Goal: Task Accomplishment & Management: Use online tool/utility

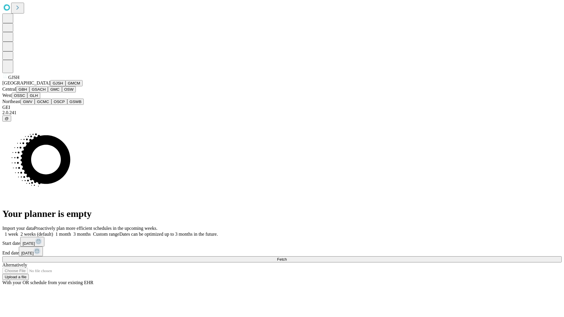
click at [50, 86] on button "GJSH" at bounding box center [57, 83] width 15 height 6
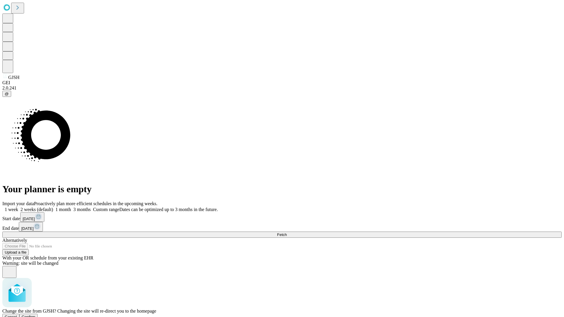
click at [36, 315] on span "Confirm" at bounding box center [29, 317] width 14 height 4
click at [53, 207] on label "2 weeks (default)" at bounding box center [35, 209] width 35 height 5
click at [287, 233] on span "Fetch" at bounding box center [282, 235] width 10 height 4
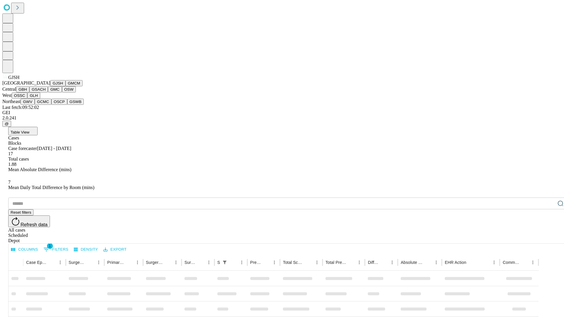
click at [65, 86] on button "GMCM" at bounding box center [73, 83] width 17 height 6
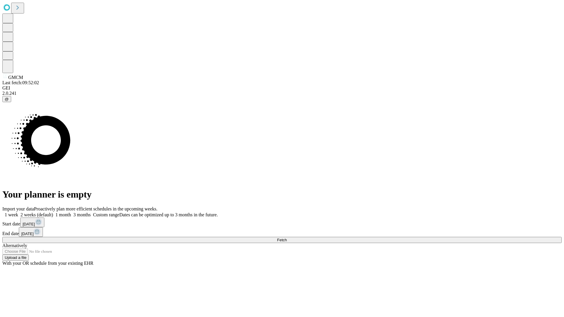
click at [53, 212] on label "2 weeks (default)" at bounding box center [35, 214] width 35 height 5
click at [287, 238] on span "Fetch" at bounding box center [282, 240] width 10 height 4
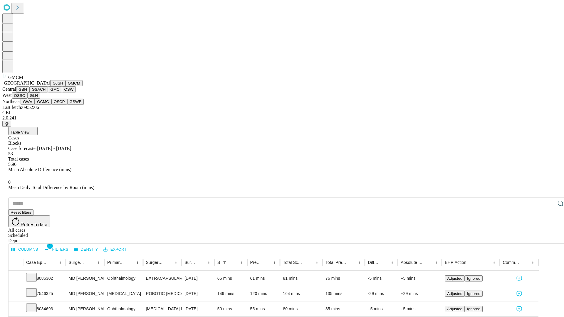
click at [29, 92] on button "GBH" at bounding box center [22, 89] width 13 height 6
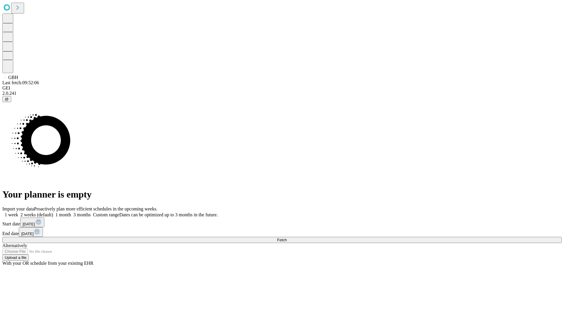
click at [53, 212] on label "2 weeks (default)" at bounding box center [35, 214] width 35 height 5
click at [287, 238] on span "Fetch" at bounding box center [282, 240] width 10 height 4
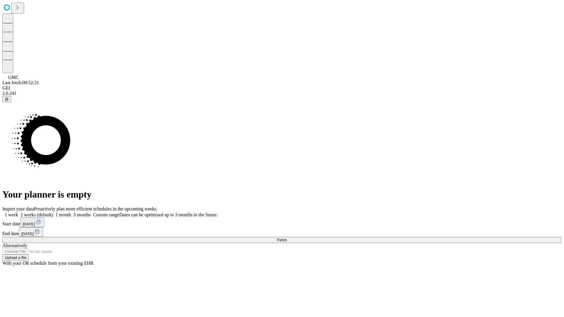
click at [287, 238] on span "Fetch" at bounding box center [282, 240] width 10 height 4
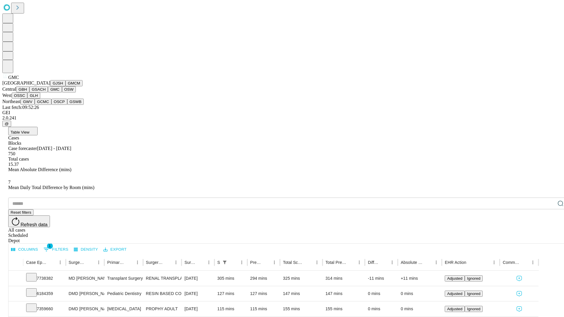
click at [62, 92] on button "OSW" at bounding box center [69, 89] width 14 height 6
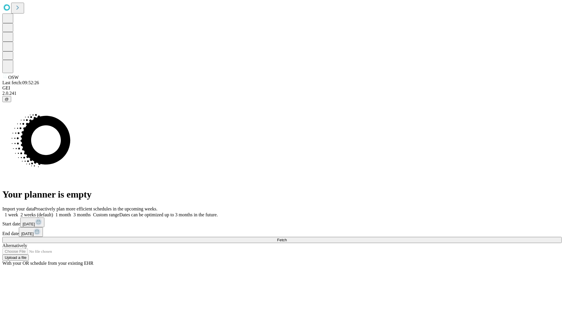
click at [53, 212] on label "2 weeks (default)" at bounding box center [35, 214] width 35 height 5
click at [287, 238] on span "Fetch" at bounding box center [282, 240] width 10 height 4
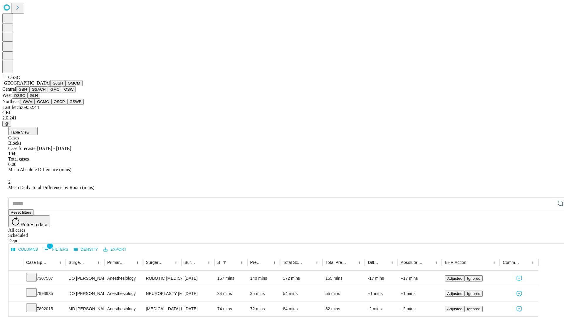
click at [40, 99] on button "GLH" at bounding box center [33, 95] width 13 height 6
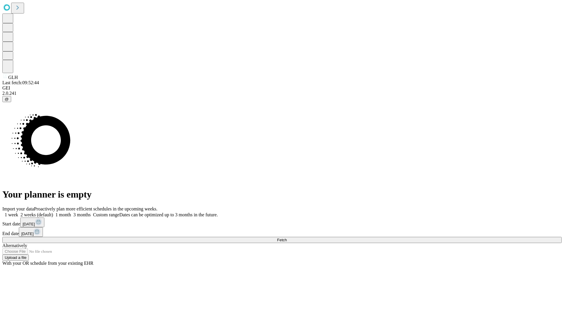
click at [53, 212] on label "2 weeks (default)" at bounding box center [35, 214] width 35 height 5
click at [287, 238] on span "Fetch" at bounding box center [282, 240] width 10 height 4
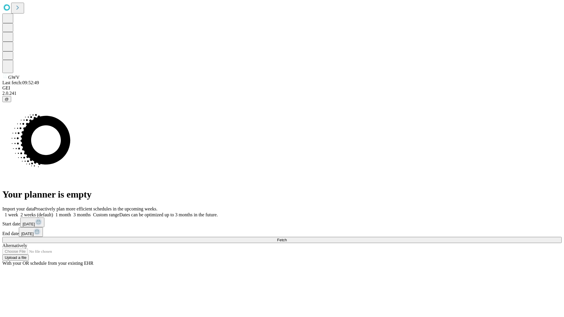
click at [53, 212] on label "2 weeks (default)" at bounding box center [35, 214] width 35 height 5
click at [287, 238] on span "Fetch" at bounding box center [282, 240] width 10 height 4
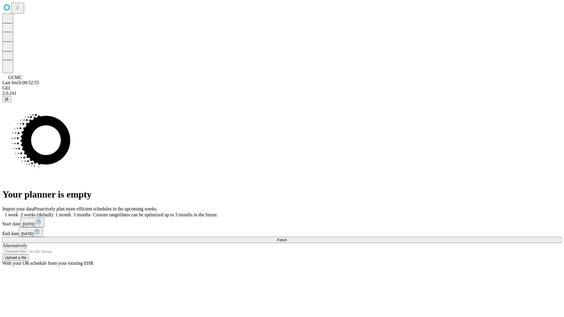
click at [53, 212] on label "2 weeks (default)" at bounding box center [35, 214] width 35 height 5
click at [287, 238] on span "Fetch" at bounding box center [282, 240] width 10 height 4
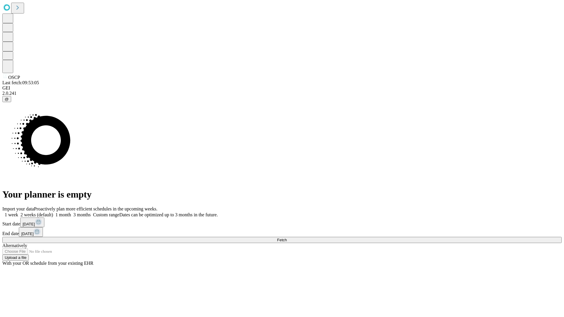
click at [53, 212] on label "2 weeks (default)" at bounding box center [35, 214] width 35 height 5
click at [287, 238] on span "Fetch" at bounding box center [282, 240] width 10 height 4
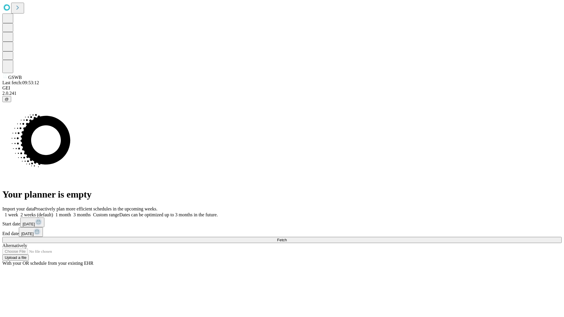
click at [53, 212] on label "2 weeks (default)" at bounding box center [35, 214] width 35 height 5
click at [287, 238] on span "Fetch" at bounding box center [282, 240] width 10 height 4
